Goal: Transaction & Acquisition: Purchase product/service

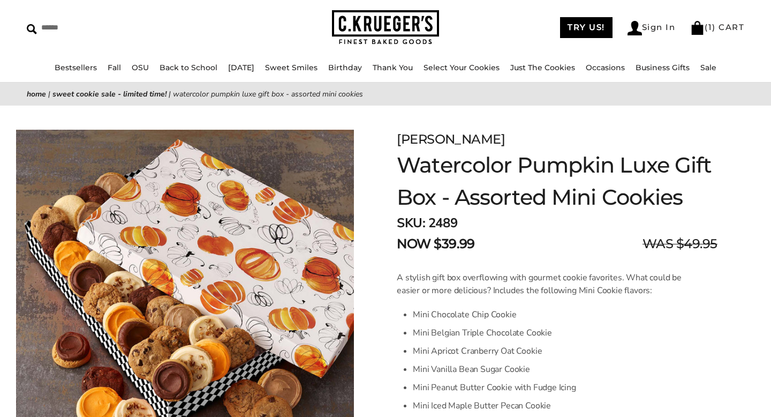
scroll to position [29, 0]
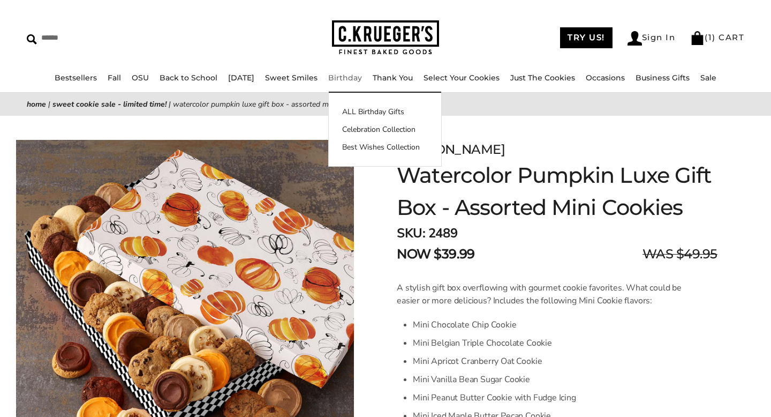
click at [357, 77] on link "Birthday" at bounding box center [345, 78] width 34 height 10
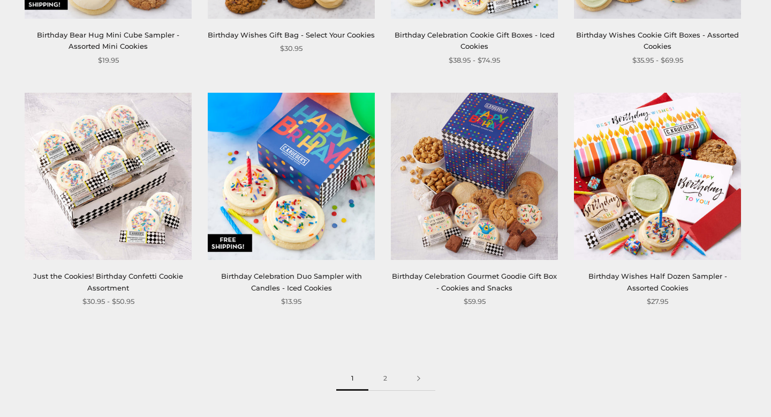
scroll to position [1337, 0]
click at [385, 375] on link "2" at bounding box center [385, 378] width 34 height 24
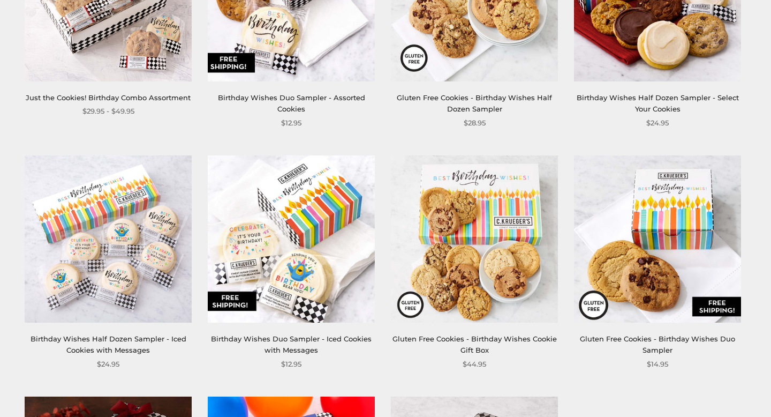
click at [319, 276] on img at bounding box center [291, 238] width 167 height 167
